Goal: Task Accomplishment & Management: Use online tool/utility

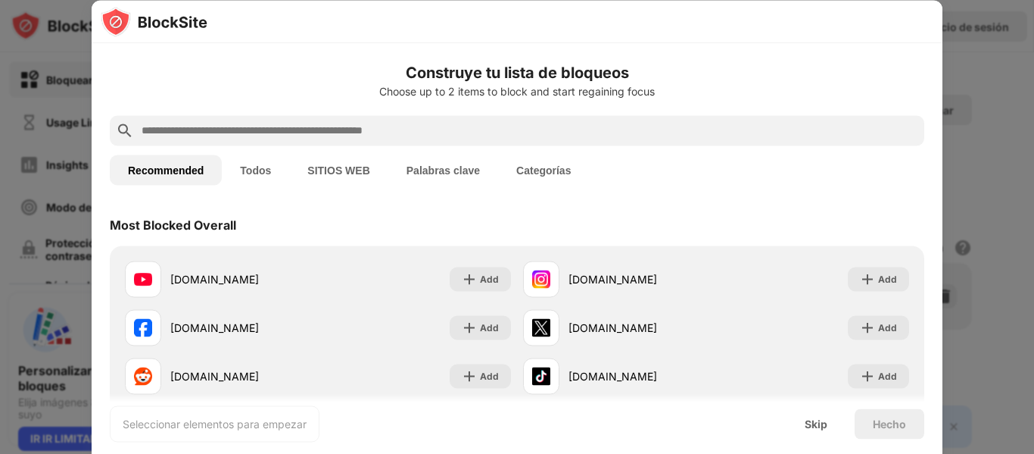
click at [638, 176] on div "Recommended Todos SITIOS WEB Palabras clave Categorías" at bounding box center [517, 169] width 815 height 48
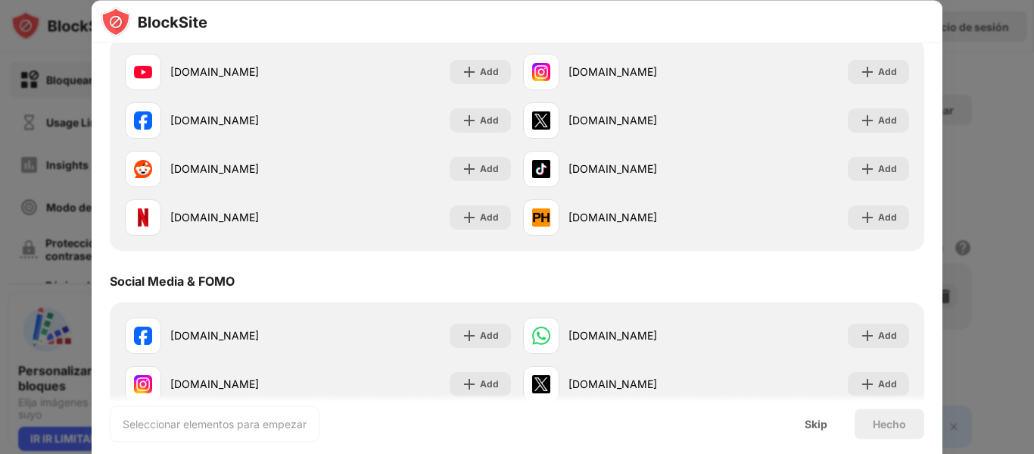
scroll to position [207, 0]
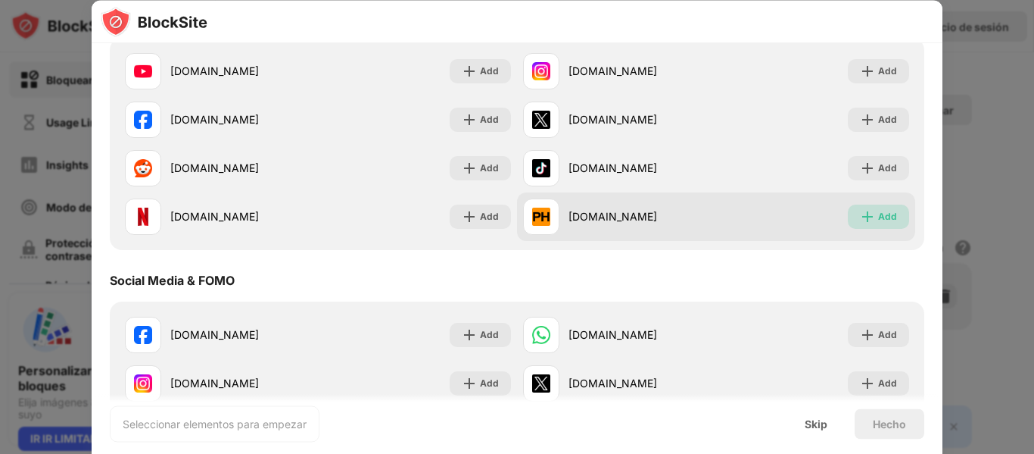
click at [878, 211] on div "Add" at bounding box center [887, 216] width 19 height 15
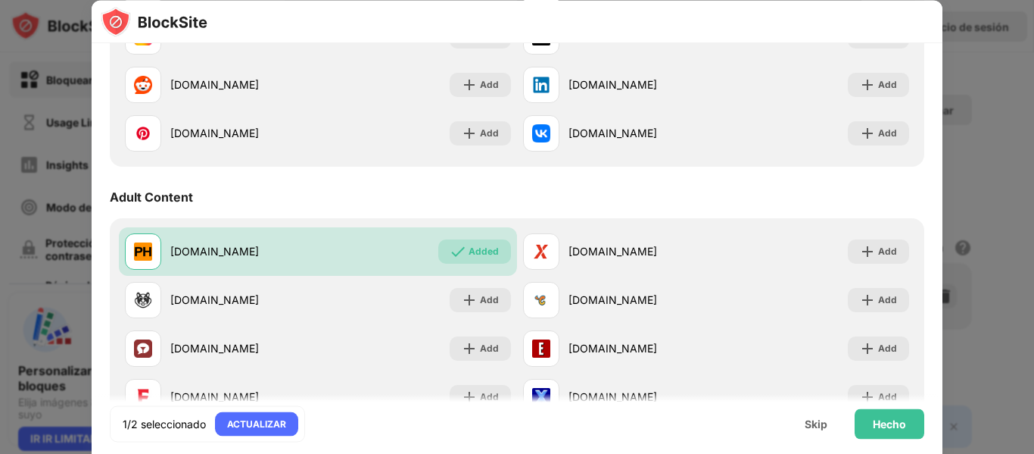
scroll to position [568, 0]
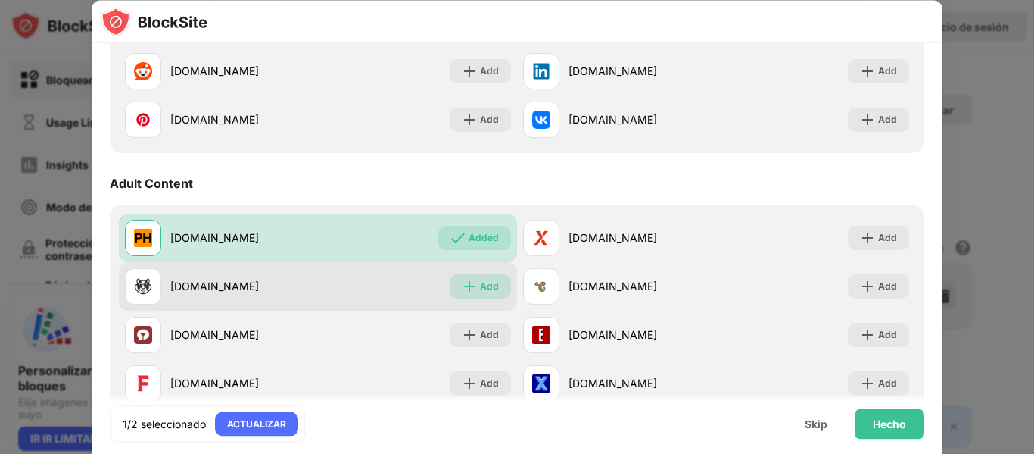
click at [480, 288] on div "Add" at bounding box center [489, 286] width 19 height 15
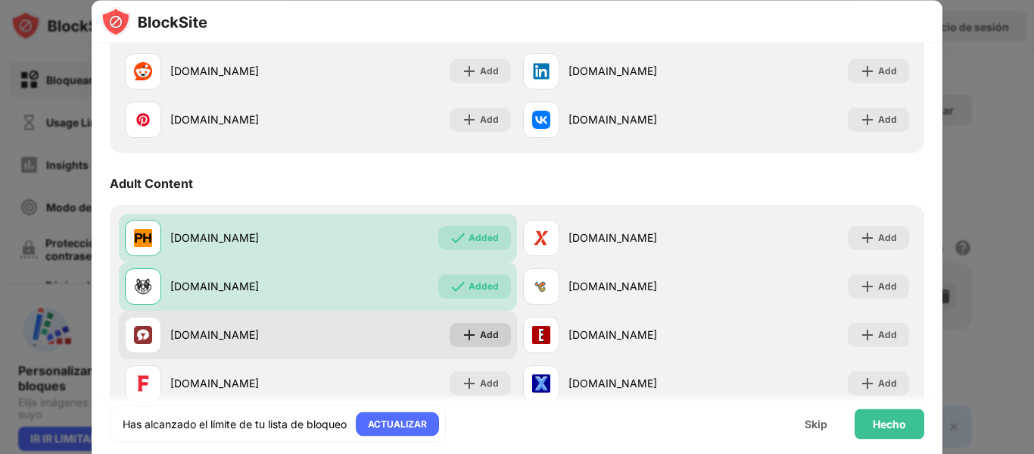
click at [482, 330] on div "Add" at bounding box center [489, 334] width 19 height 15
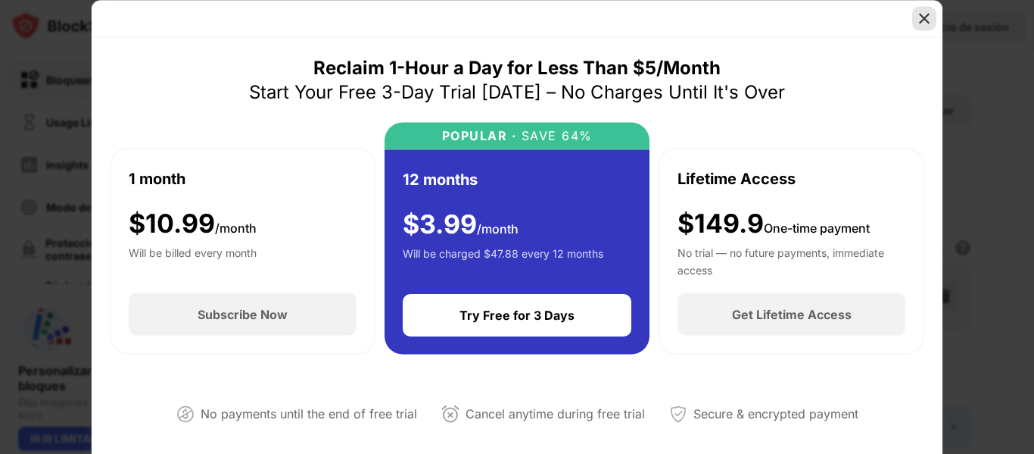
click at [930, 16] on img at bounding box center [924, 18] width 15 height 15
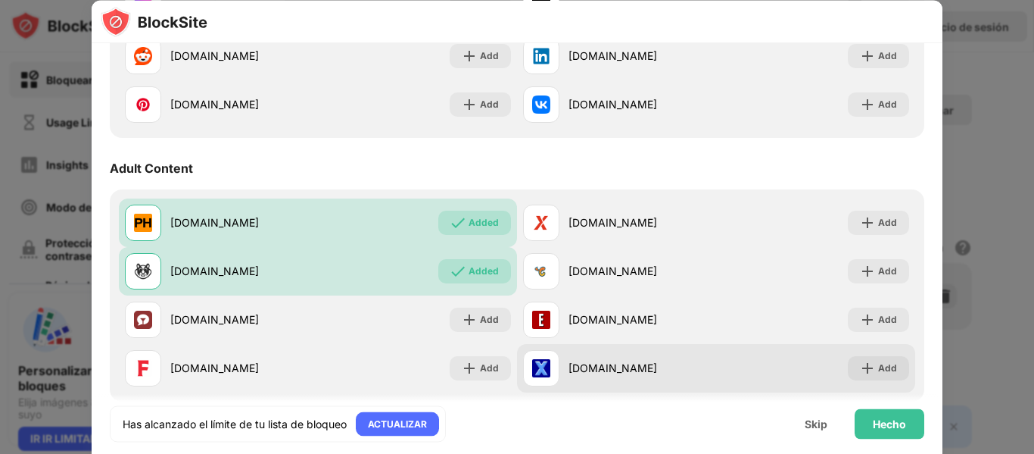
scroll to position [584, 0]
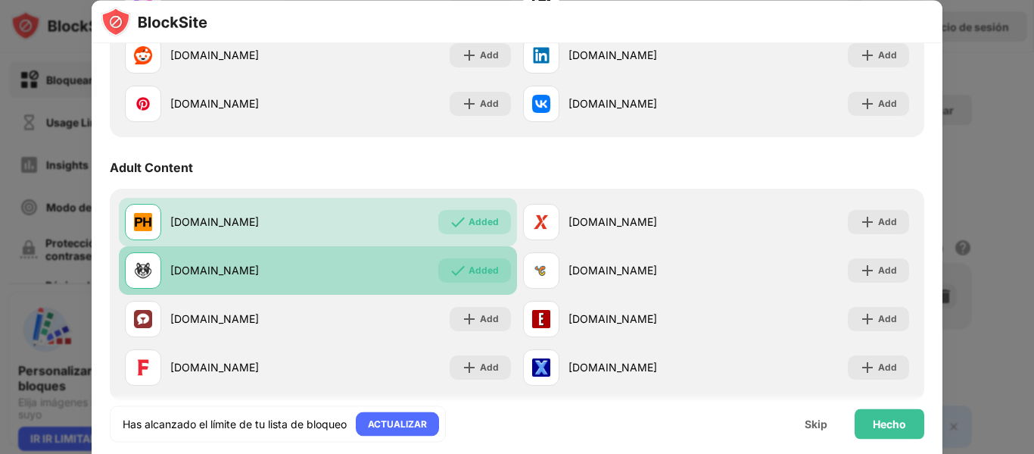
click at [494, 273] on div "Added" at bounding box center [474, 270] width 73 height 24
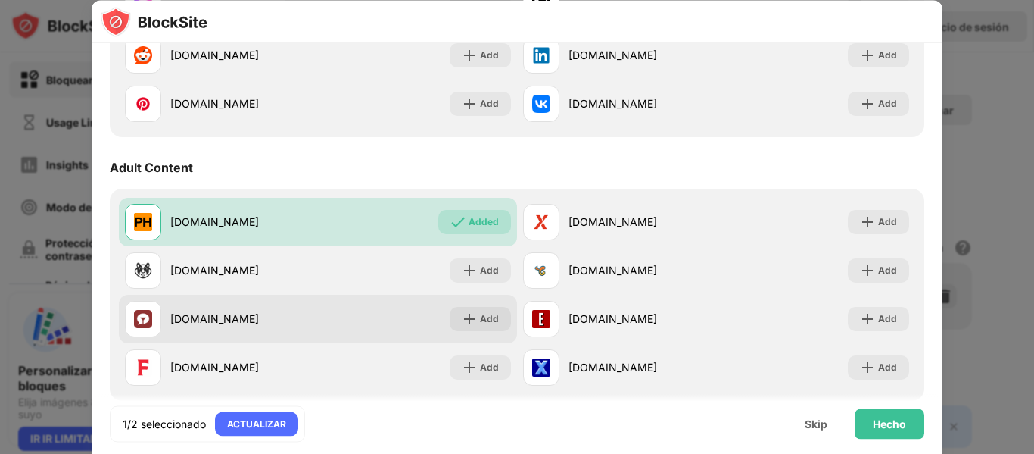
scroll to position [600, 0]
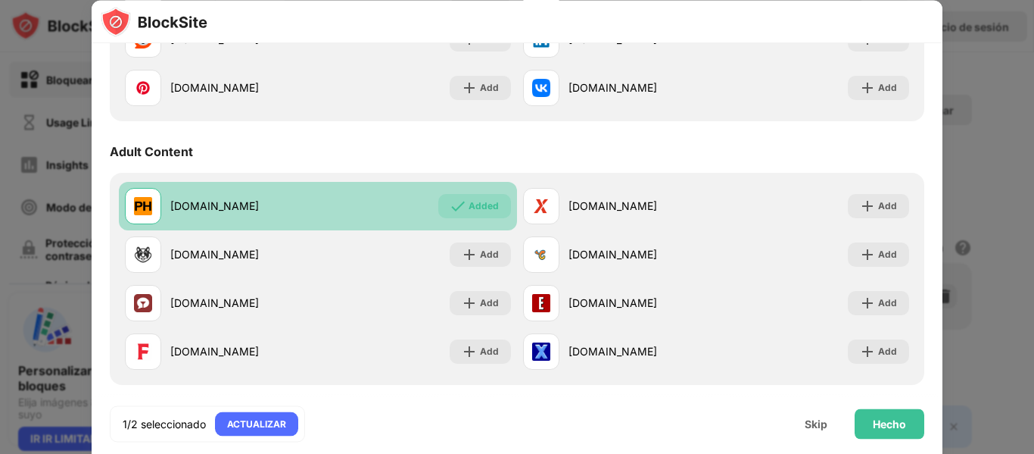
click at [476, 214] on div "Added" at bounding box center [474, 206] width 73 height 24
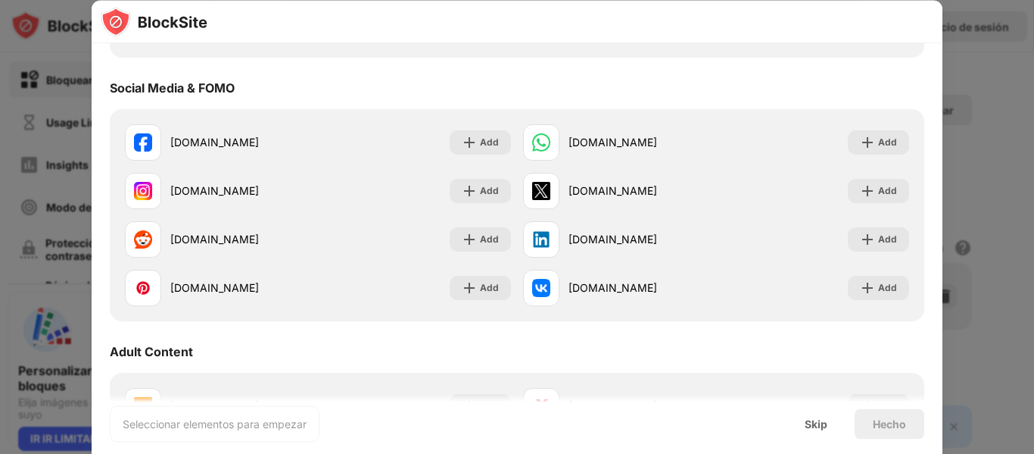
scroll to position [0, 0]
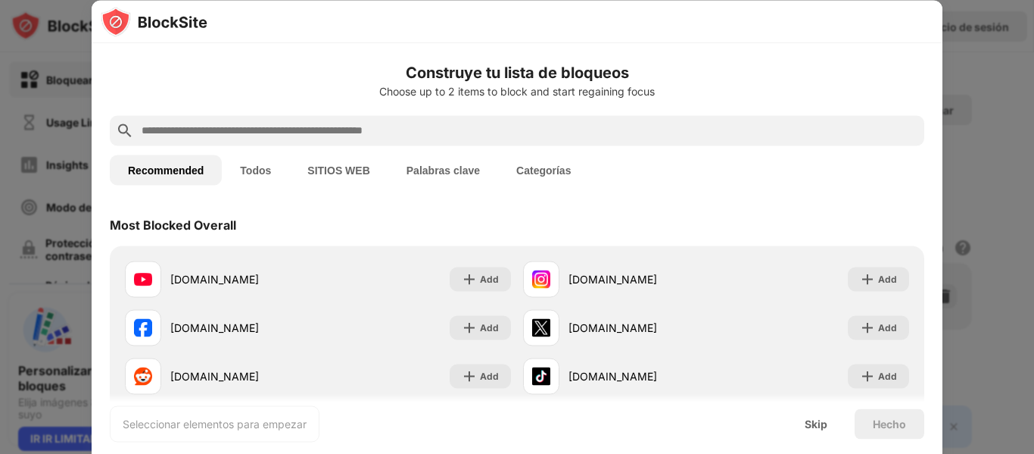
drag, startPoint x: 360, startPoint y: 118, endPoint x: 359, endPoint y: 129, distance: 11.4
click at [359, 129] on div at bounding box center [517, 130] width 815 height 30
click at [359, 129] on input "text" at bounding box center [529, 130] width 778 height 18
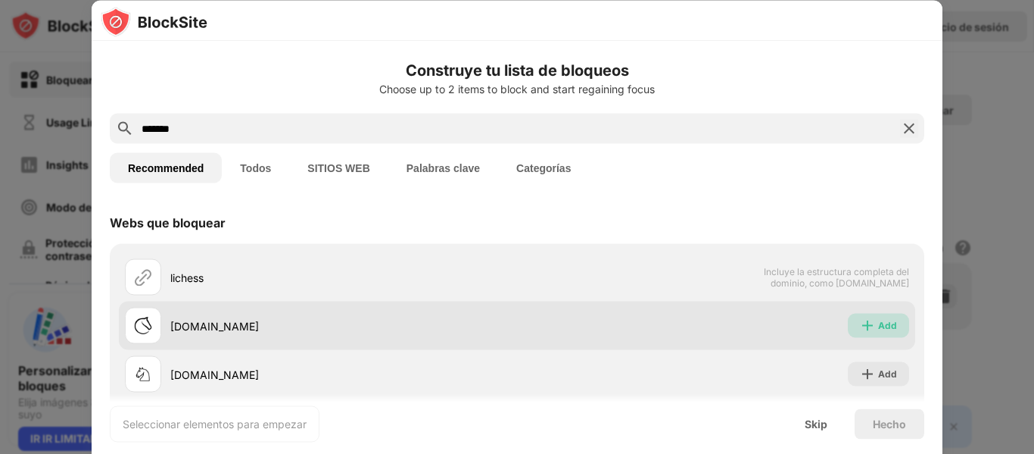
click at [860, 321] on img at bounding box center [867, 325] width 15 height 15
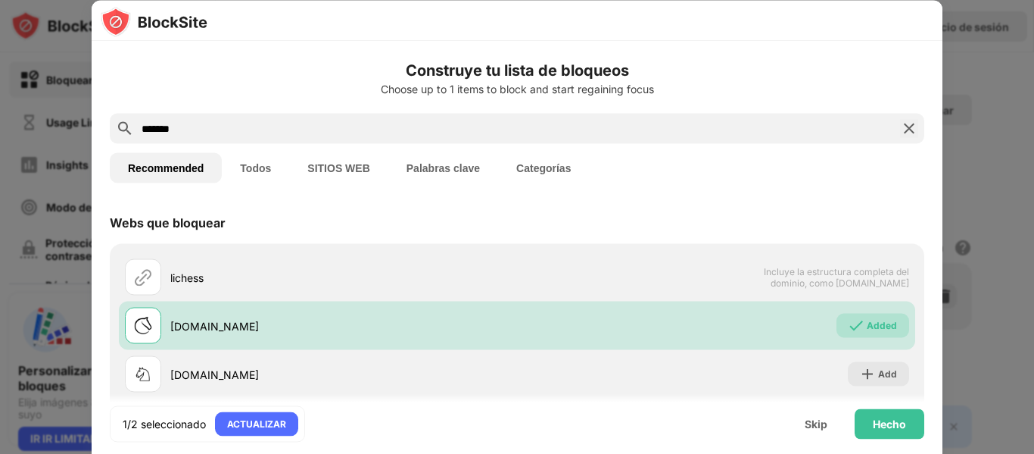
click at [293, 127] on input "*******" at bounding box center [517, 129] width 754 height 18
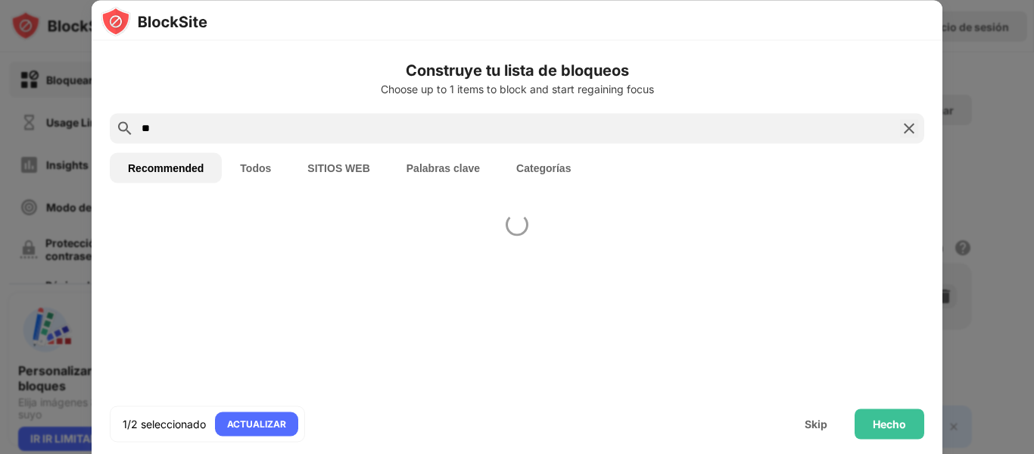
type input "*"
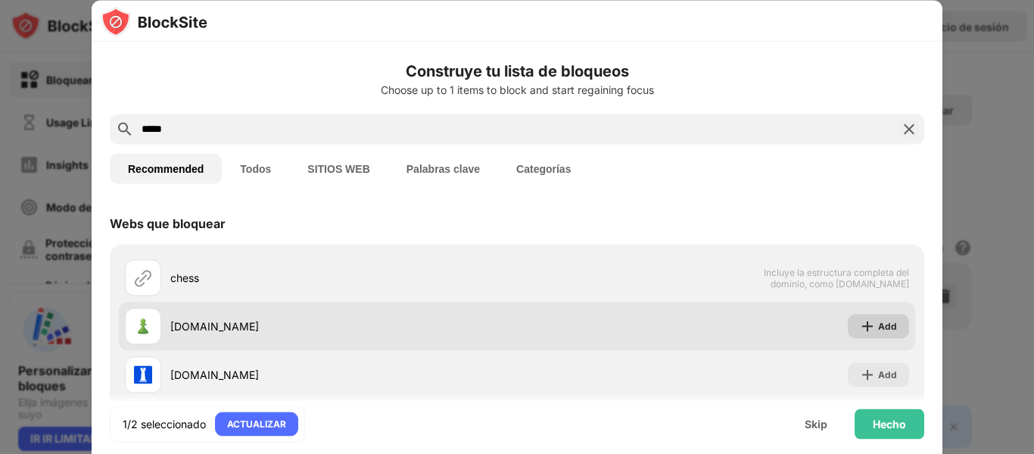
type input "*****"
click at [878, 323] on div "Add" at bounding box center [887, 325] width 19 height 15
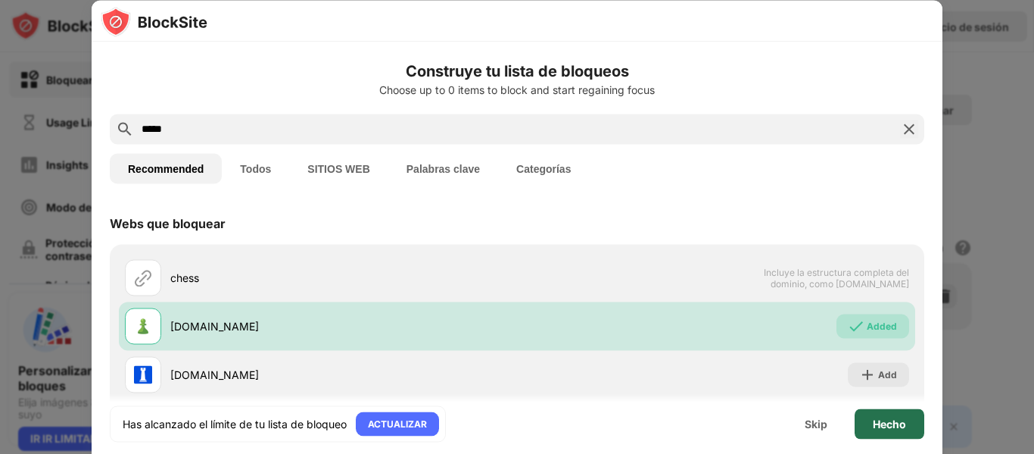
click at [896, 423] on div "Hecho" at bounding box center [889, 423] width 33 height 12
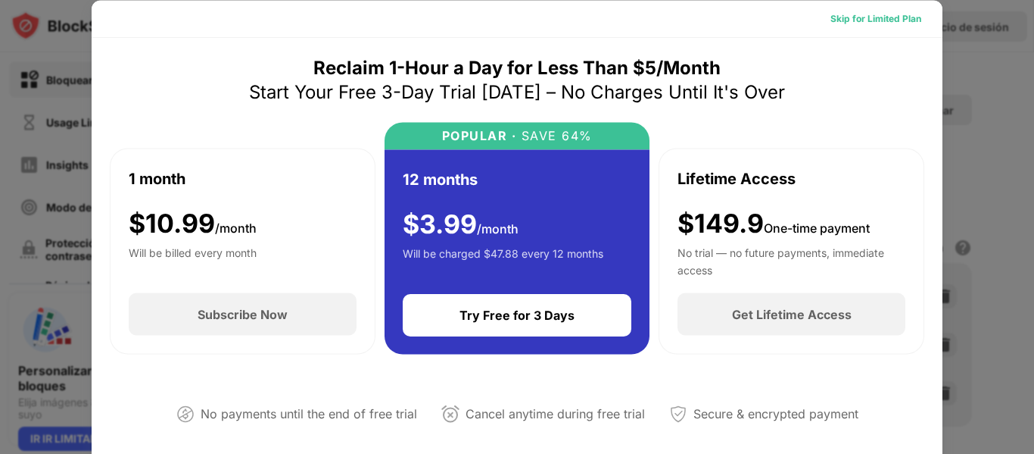
click at [888, 17] on div "Skip for Limited Plan" at bounding box center [876, 18] width 91 height 15
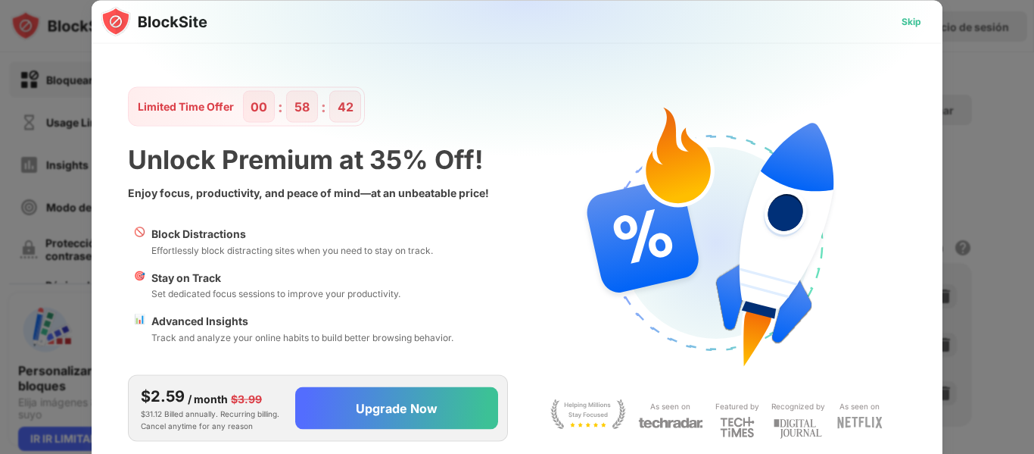
click at [914, 20] on div "Skip" at bounding box center [912, 21] width 20 height 15
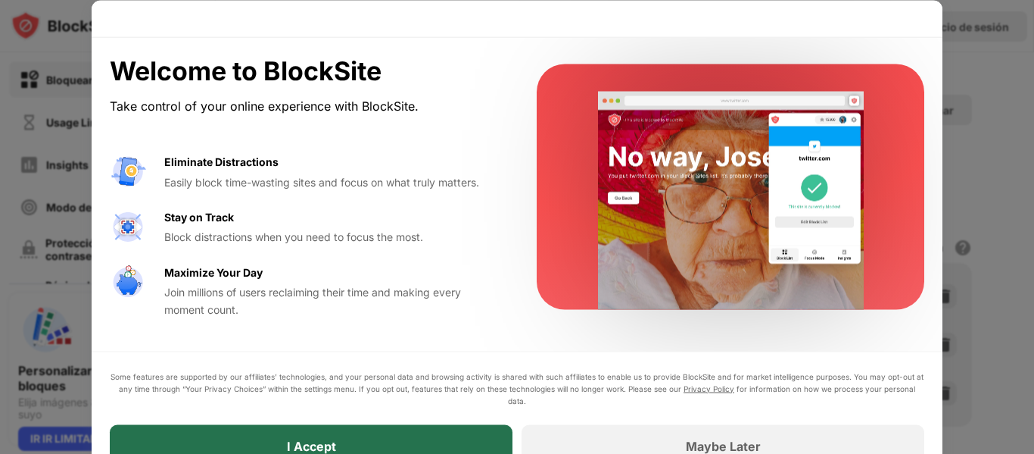
click at [407, 437] on div "I Accept" at bounding box center [311, 445] width 403 height 42
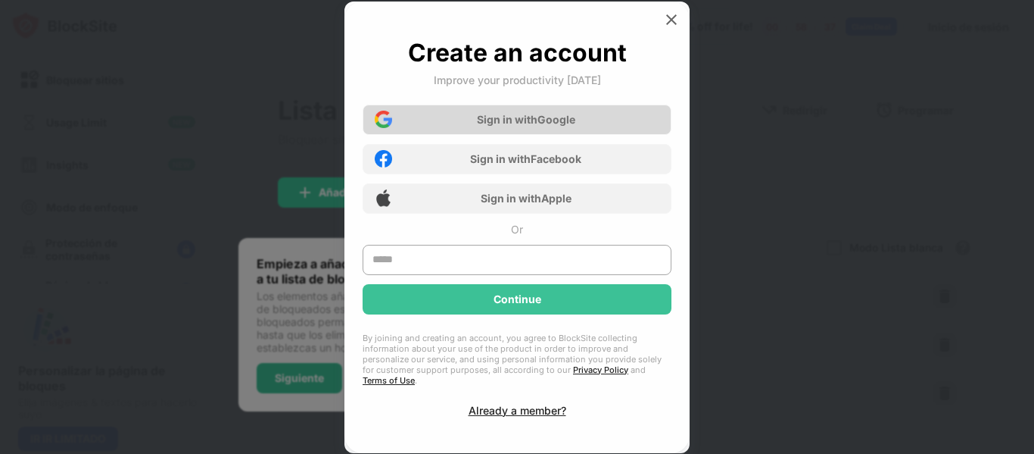
click at [554, 123] on div "Sign in with Google" at bounding box center [526, 119] width 98 height 13
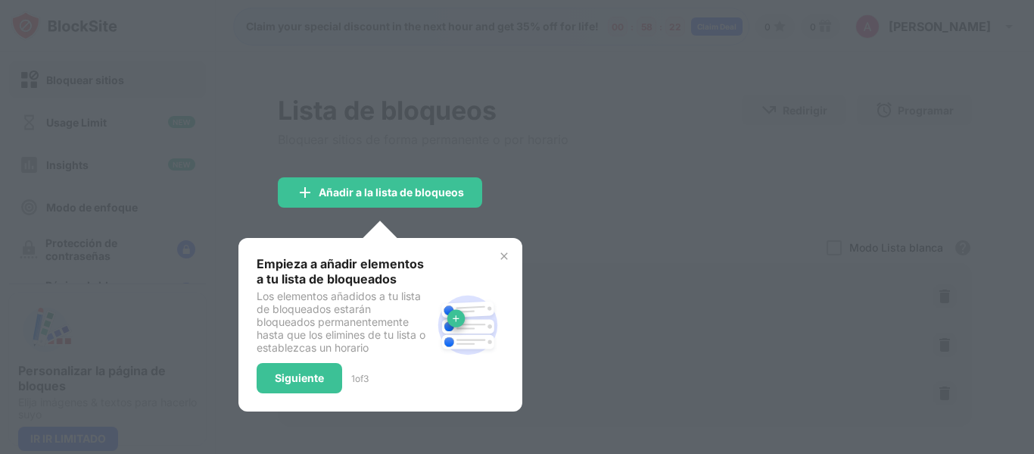
click at [525, 222] on div at bounding box center [517, 227] width 1034 height 454
click at [335, 393] on div "Siguiente" at bounding box center [300, 378] width 86 height 30
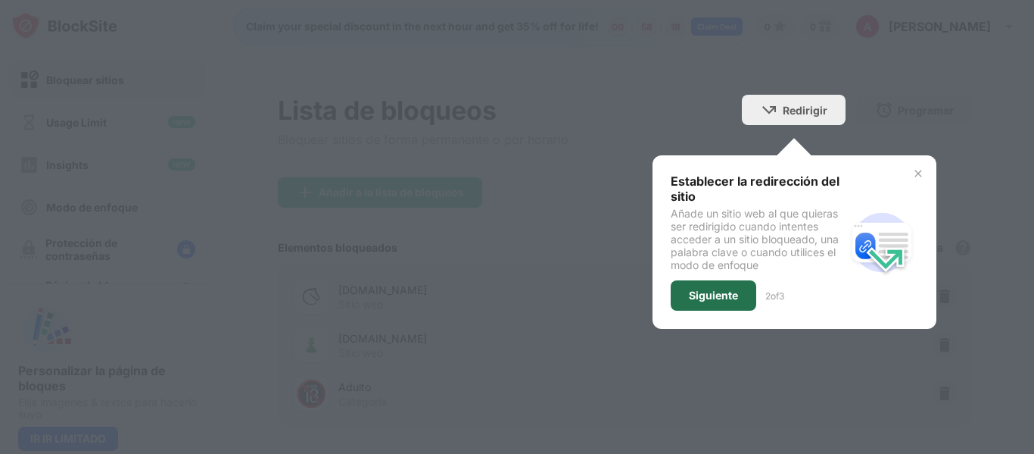
click at [727, 309] on div "Siguiente" at bounding box center [714, 295] width 86 height 30
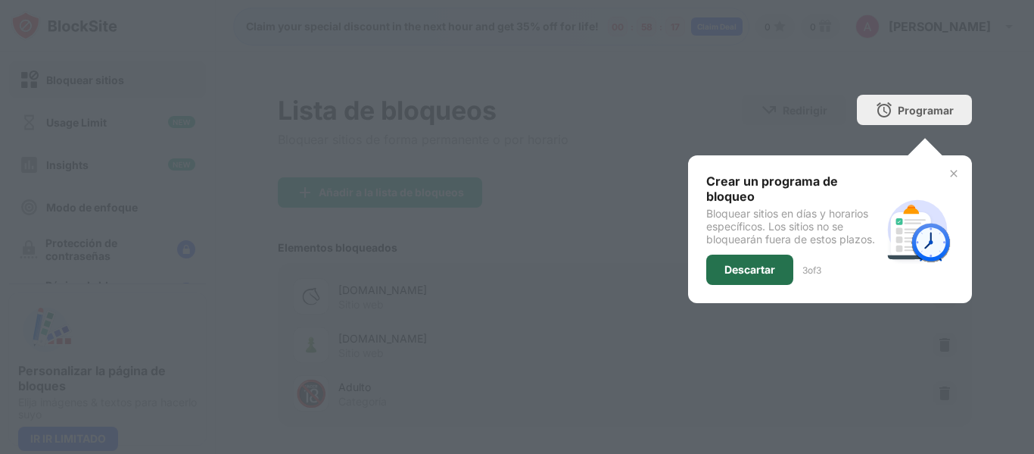
click at [763, 276] on div "Descartar" at bounding box center [750, 269] width 51 height 12
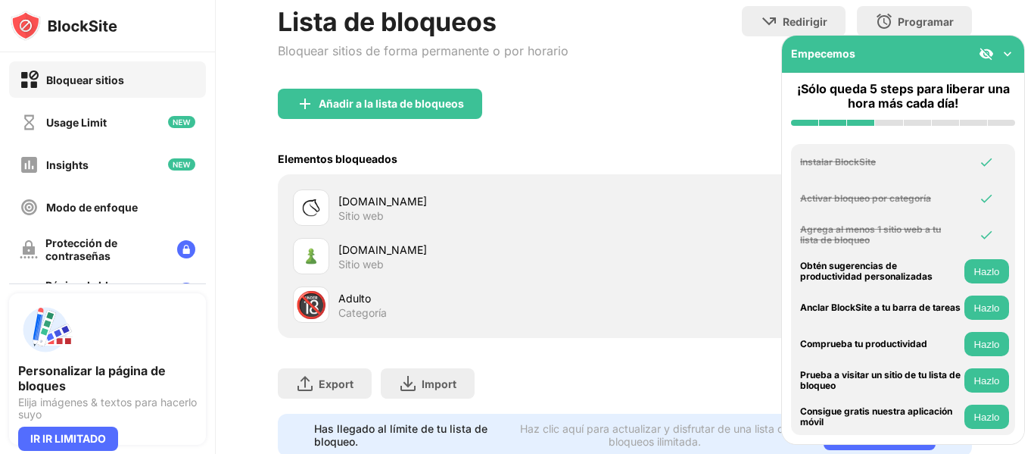
scroll to position [160, 0]
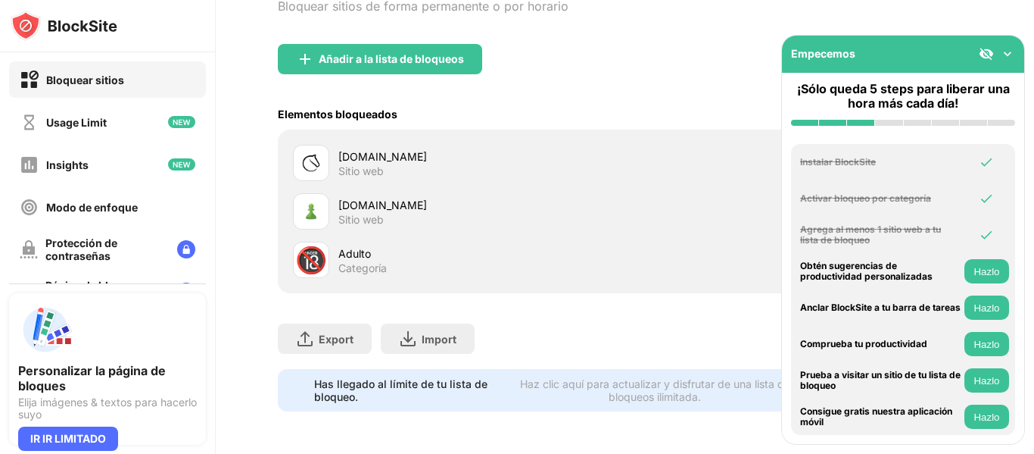
click at [1000, 51] on img at bounding box center [1007, 53] width 15 height 15
